Goal: Information Seeking & Learning: Learn about a topic

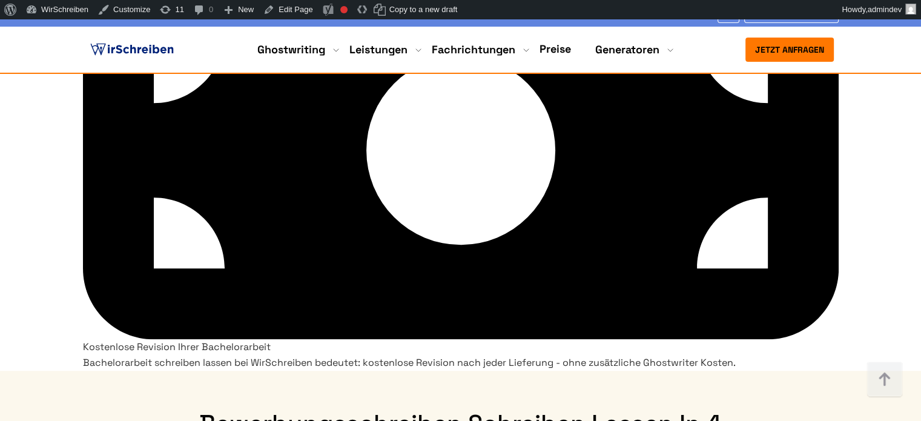
scroll to position [6055, 0]
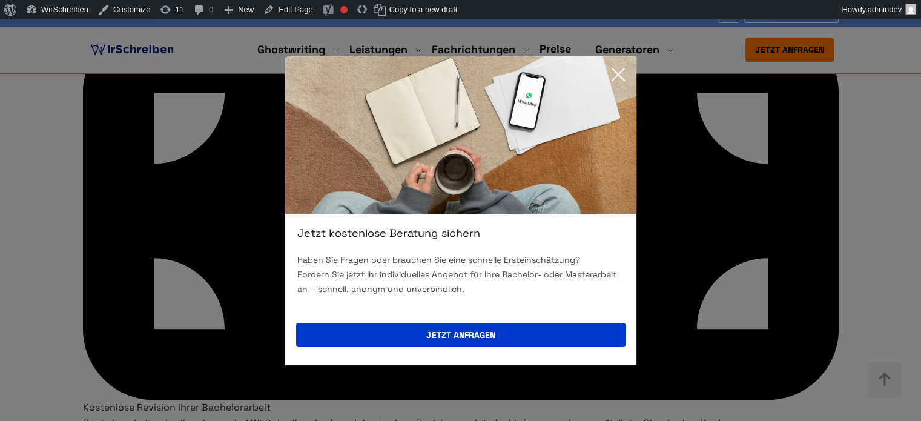
click at [608, 70] on icon at bounding box center [618, 74] width 24 height 24
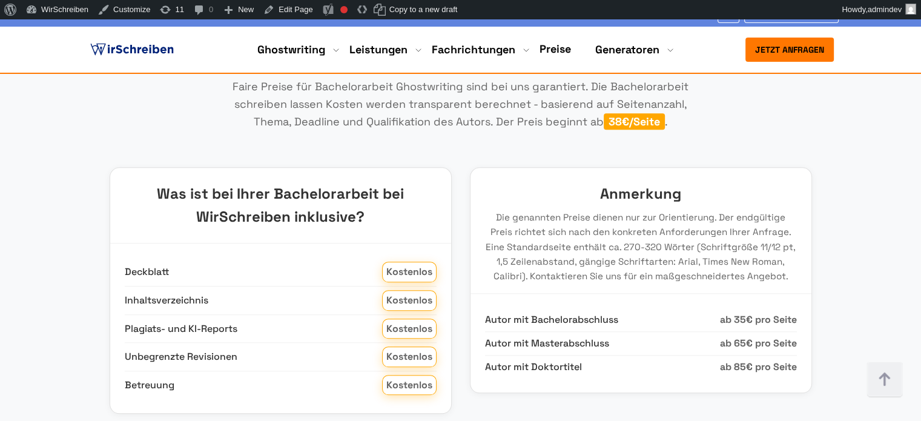
scroll to position [969, 0]
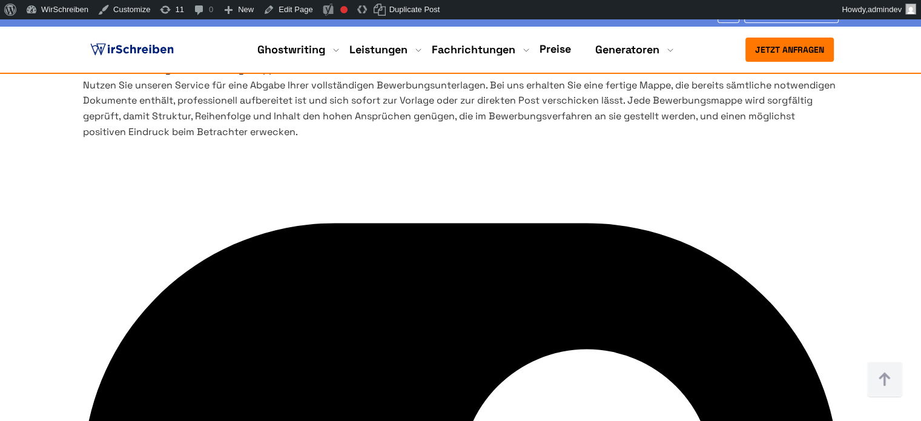
scroll to position [4057, 0]
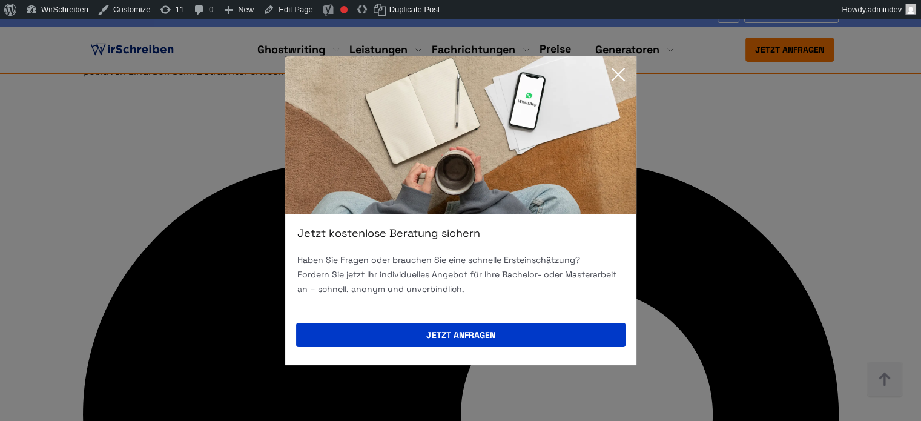
click at [610, 79] on icon at bounding box center [618, 74] width 24 height 24
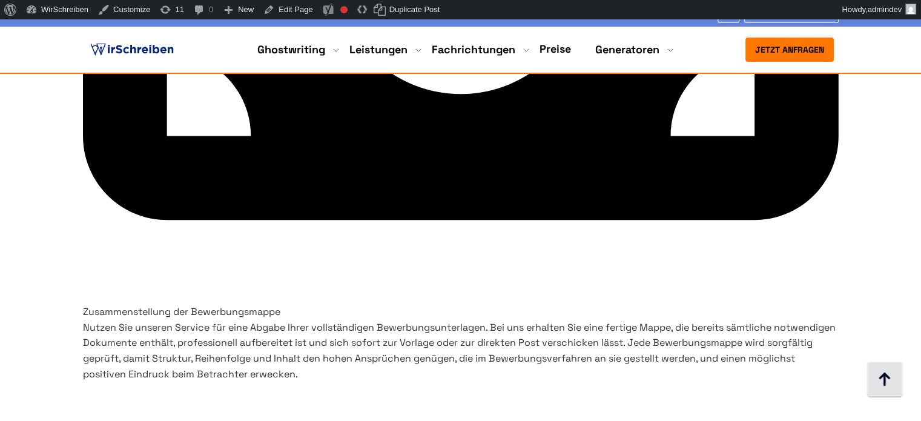
click at [889, 368] on img at bounding box center [884, 379] width 36 height 36
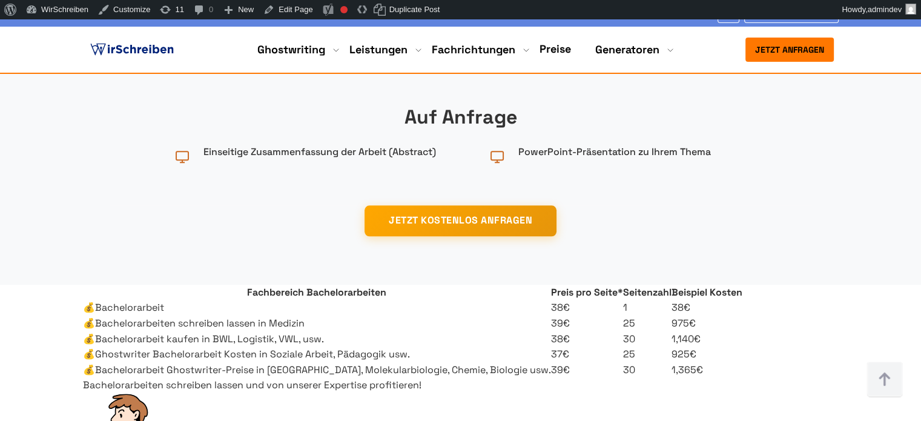
scroll to position [7578, 0]
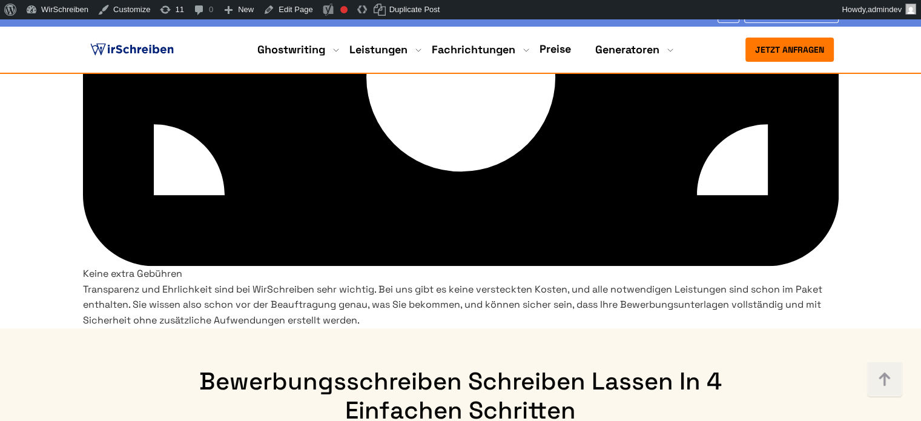
scroll to position [7578, 0]
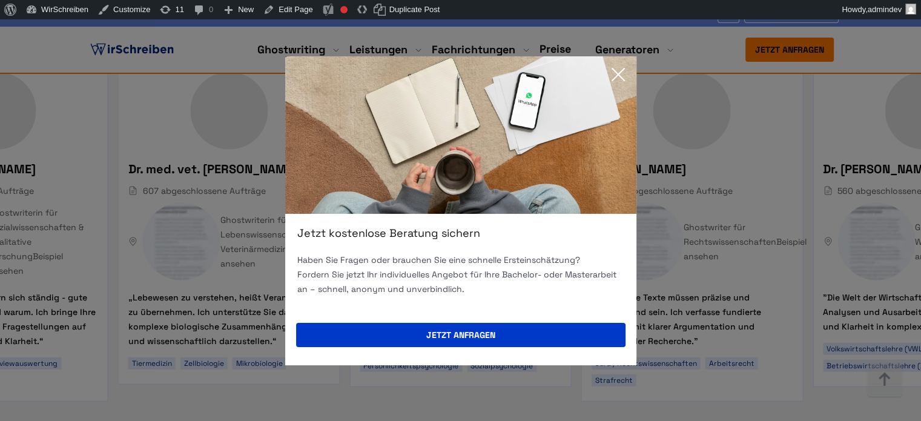
click at [611, 77] on icon at bounding box center [618, 74] width 24 height 24
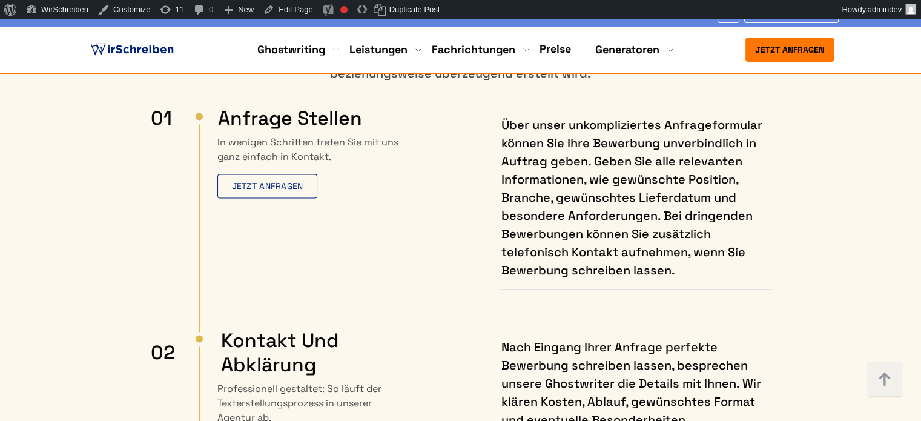
scroll to position [6428, 0]
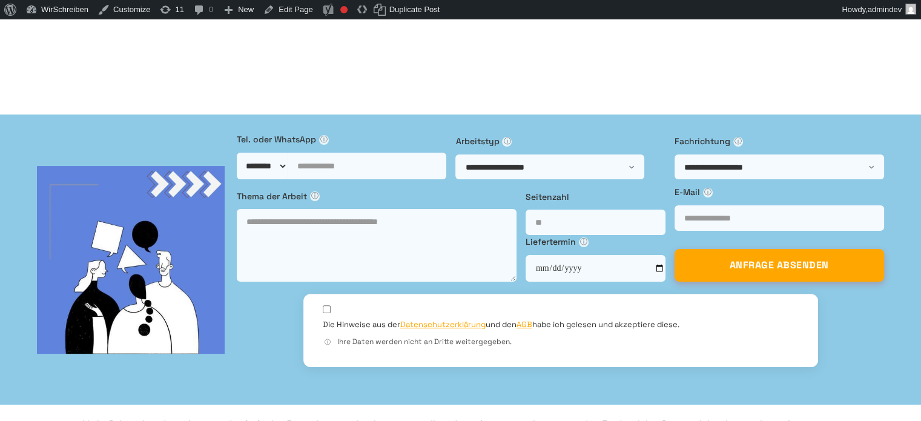
scroll to position [121, 0]
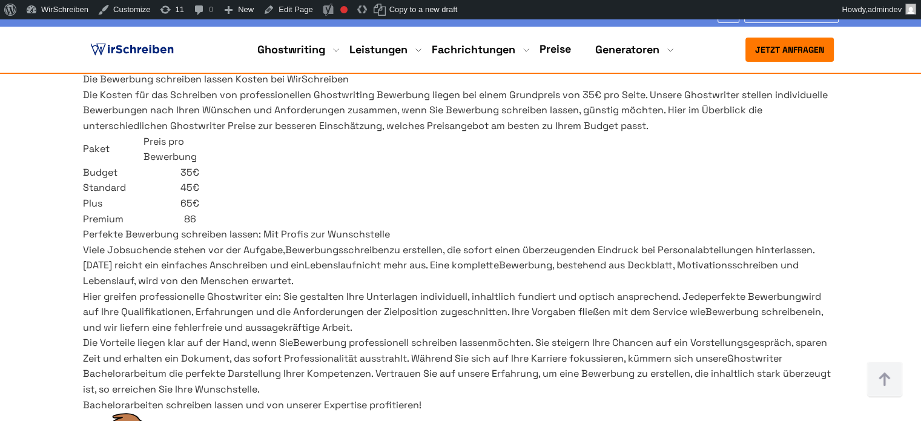
scroll to position [666, 0]
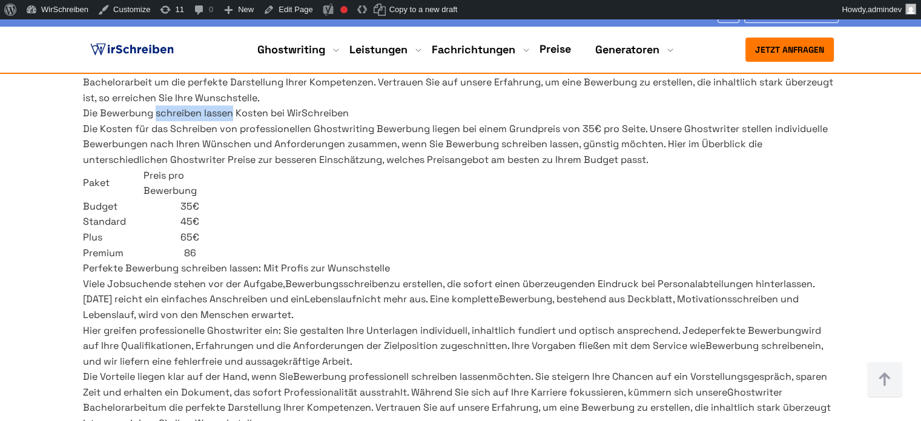
drag, startPoint x: 362, startPoint y: 271, endPoint x: 222, endPoint y: 273, distance: 140.5
click at [222, 119] on span "Die Bewerbung schreiben lassen Kosten bei WirSchreiben" at bounding box center [216, 113] width 266 height 13
copy span "schreiben lassen"
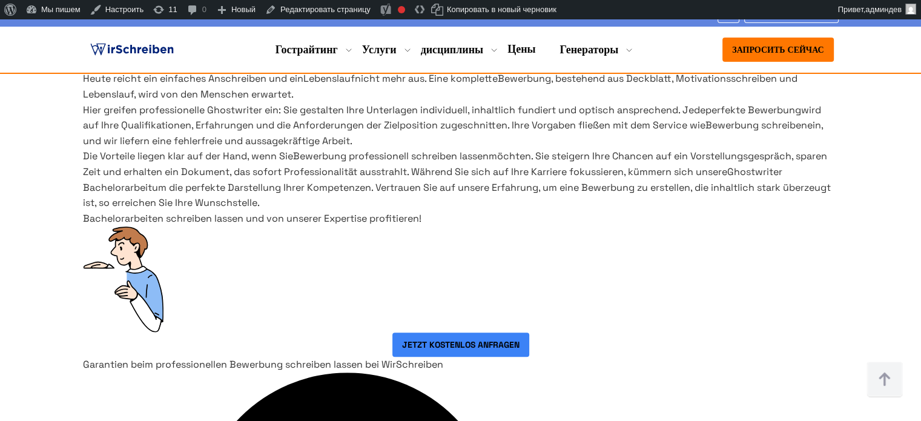
scroll to position [882, 0]
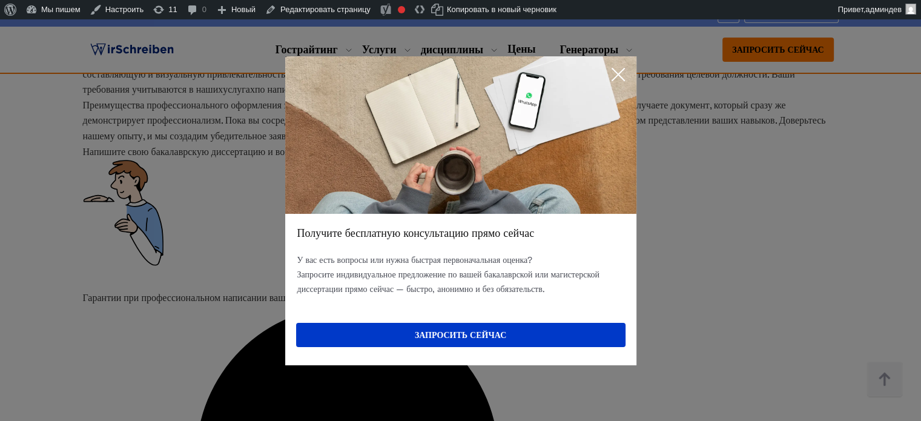
click at [618, 73] on icon at bounding box center [618, 74] width 12 height 12
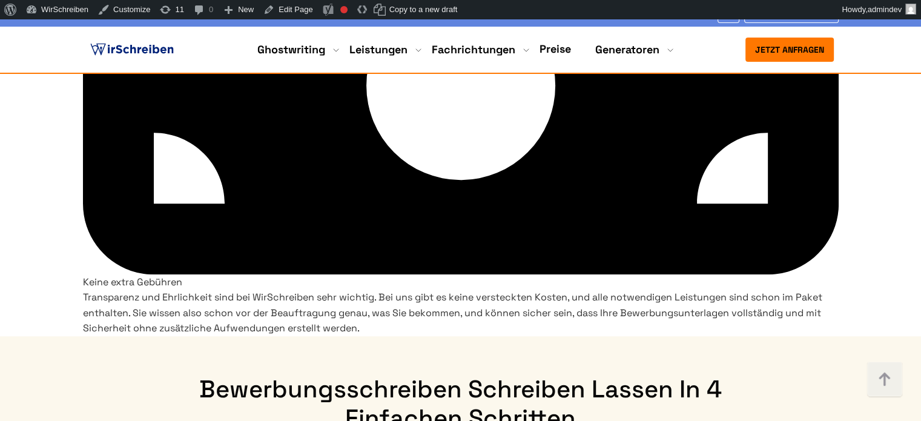
scroll to position [5440, 0]
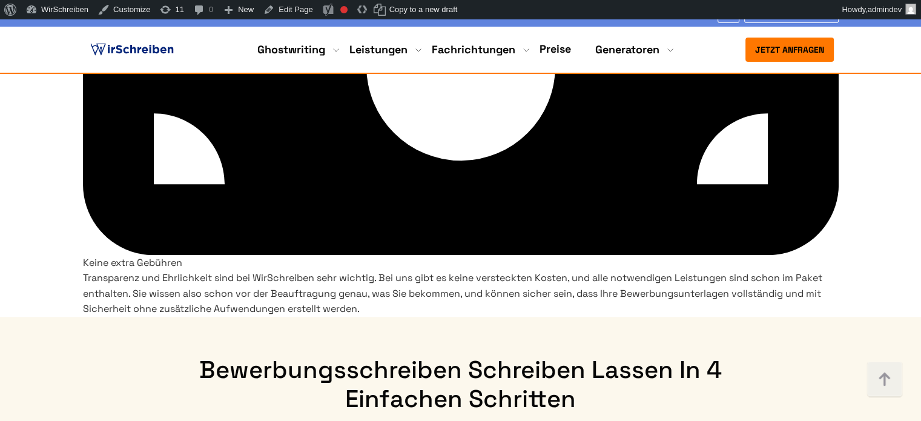
drag, startPoint x: 496, startPoint y: 198, endPoint x: 184, endPoint y: 179, distance: 312.4
copy div "Entdecken Sie unsere Preise vom Budget-Paket bis zum Premium-Paket von Bewerbun…"
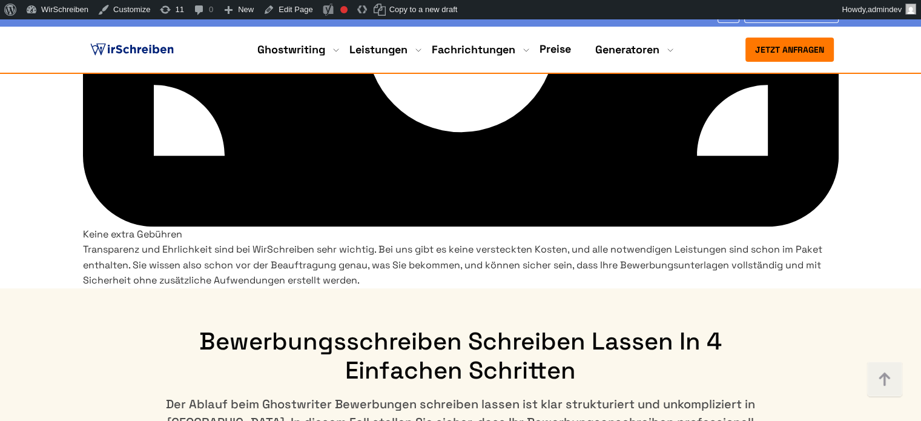
scroll to position [5500, 0]
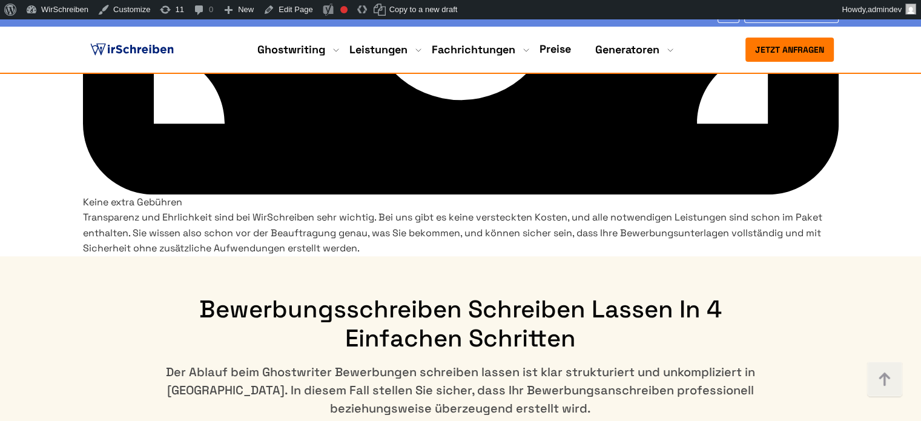
drag, startPoint x: 601, startPoint y: 202, endPoint x: 503, endPoint y: 196, distance: 98.2
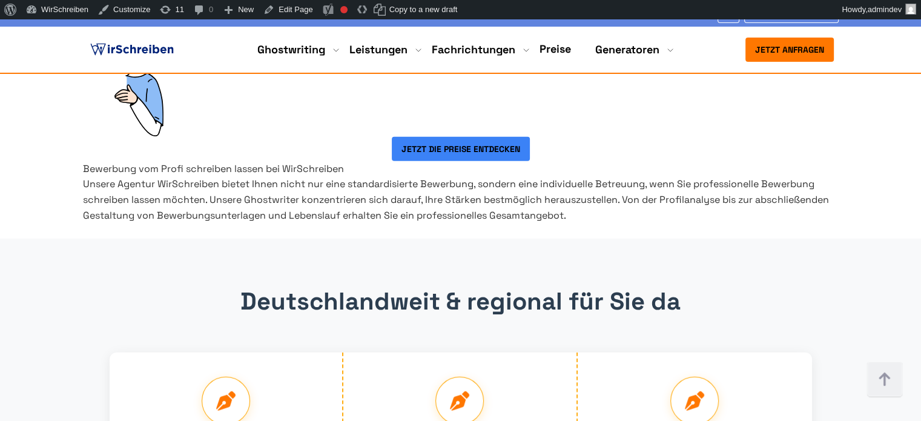
scroll to position [7801, 0]
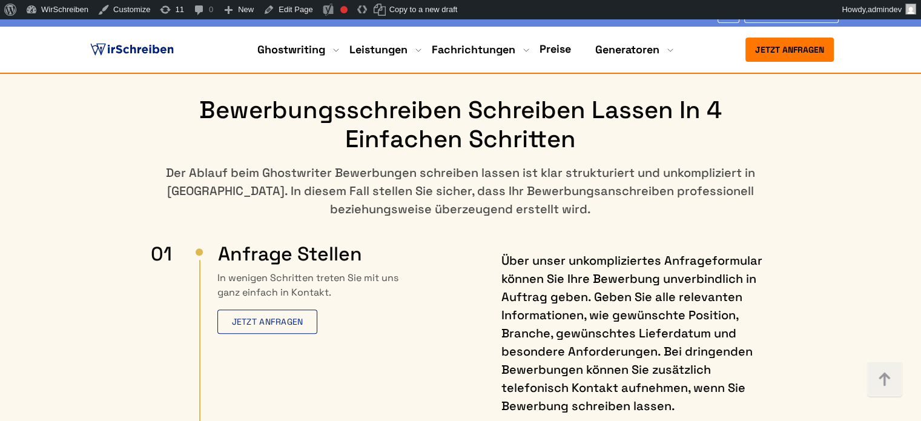
scroll to position [5661, 0]
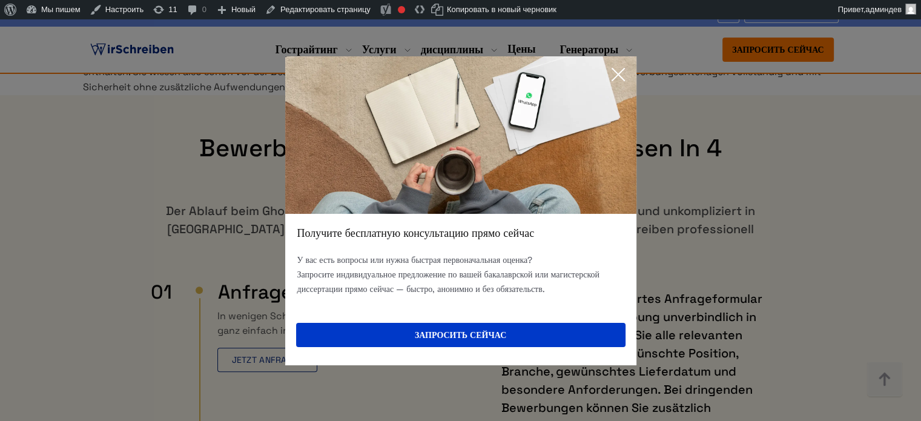
click at [619, 71] on icon at bounding box center [618, 74] width 24 height 24
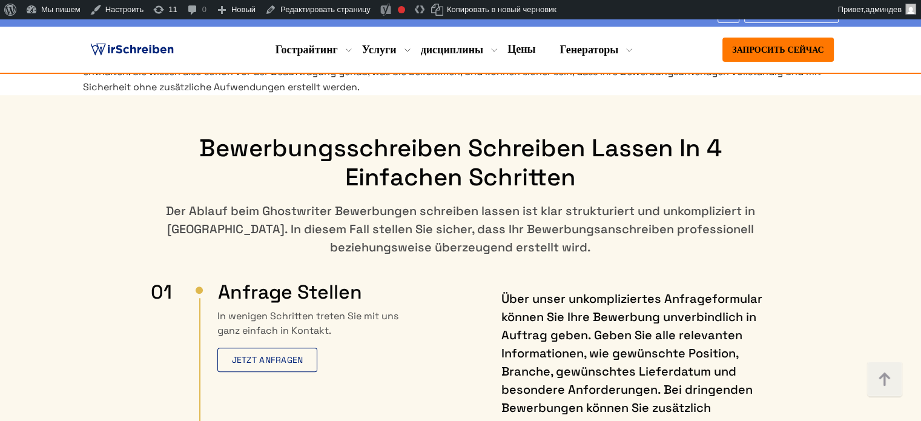
scroll to position [5699, 0]
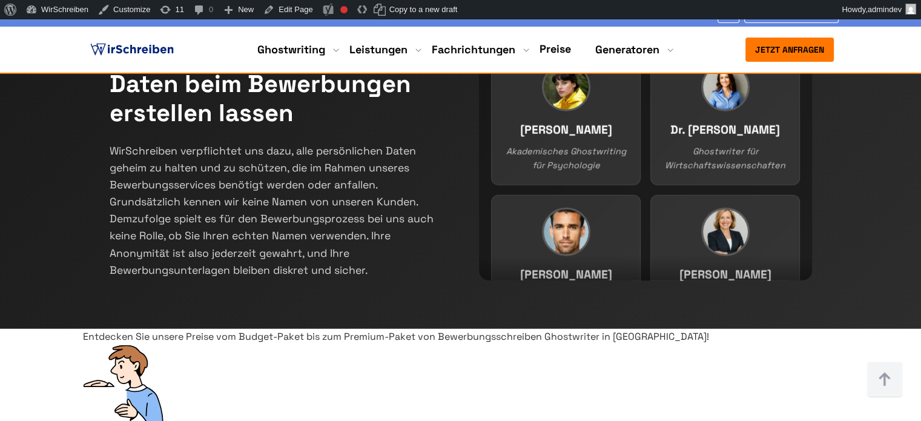
scroll to position [7629, 0]
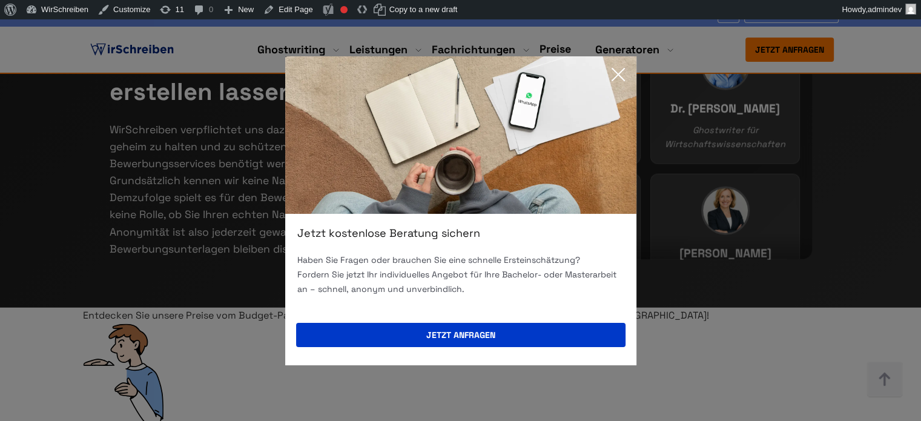
click at [616, 74] on icon at bounding box center [618, 74] width 24 height 24
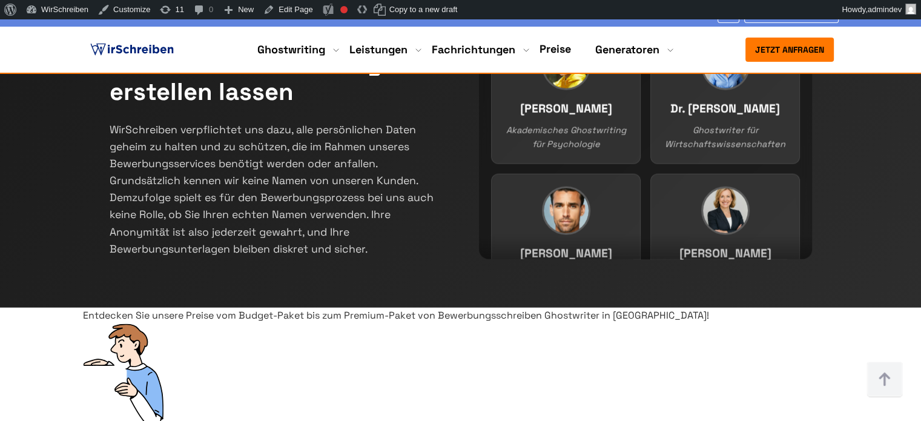
drag, startPoint x: 50, startPoint y: 169, endPoint x: 772, endPoint y: 380, distance: 752.0
drag, startPoint x: 65, startPoint y: 199, endPoint x: 762, endPoint y: 335, distance: 710.1
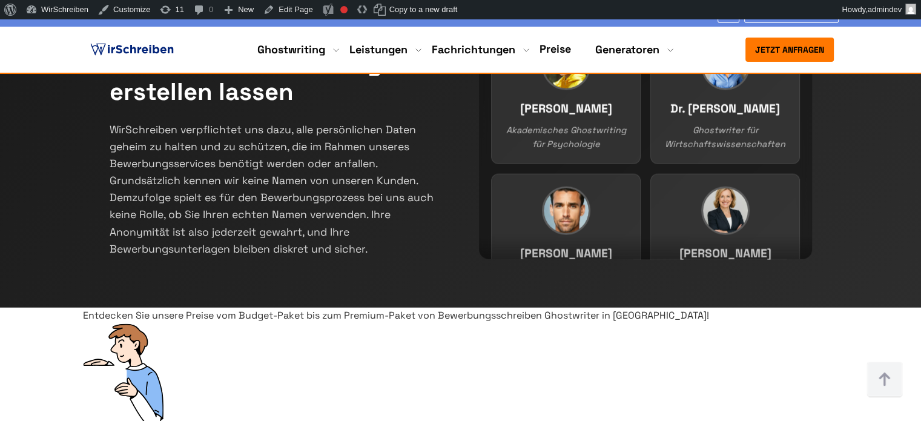
copy div "BWL Germanistik Informatik Jura Mathematik Medizin Psychologie Soziale Arbeit S…"
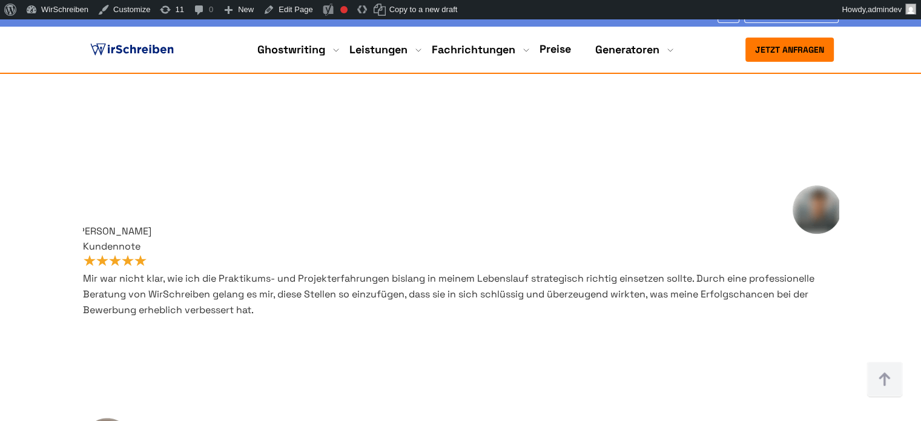
scroll to position [8780, 0]
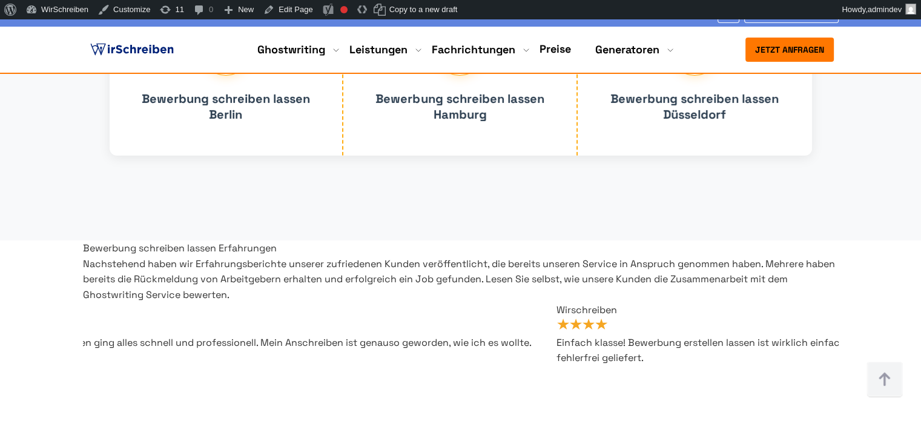
scroll to position [8477, 0]
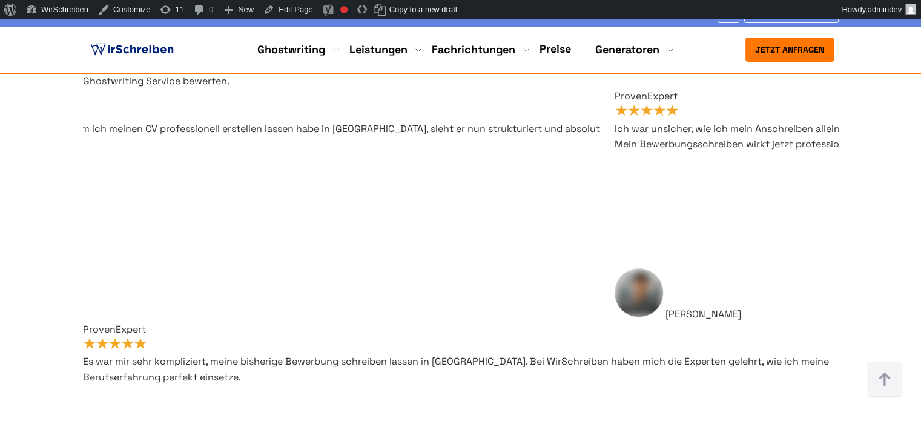
scroll to position [8428, 0]
